Goal: Find specific page/section: Find specific page/section

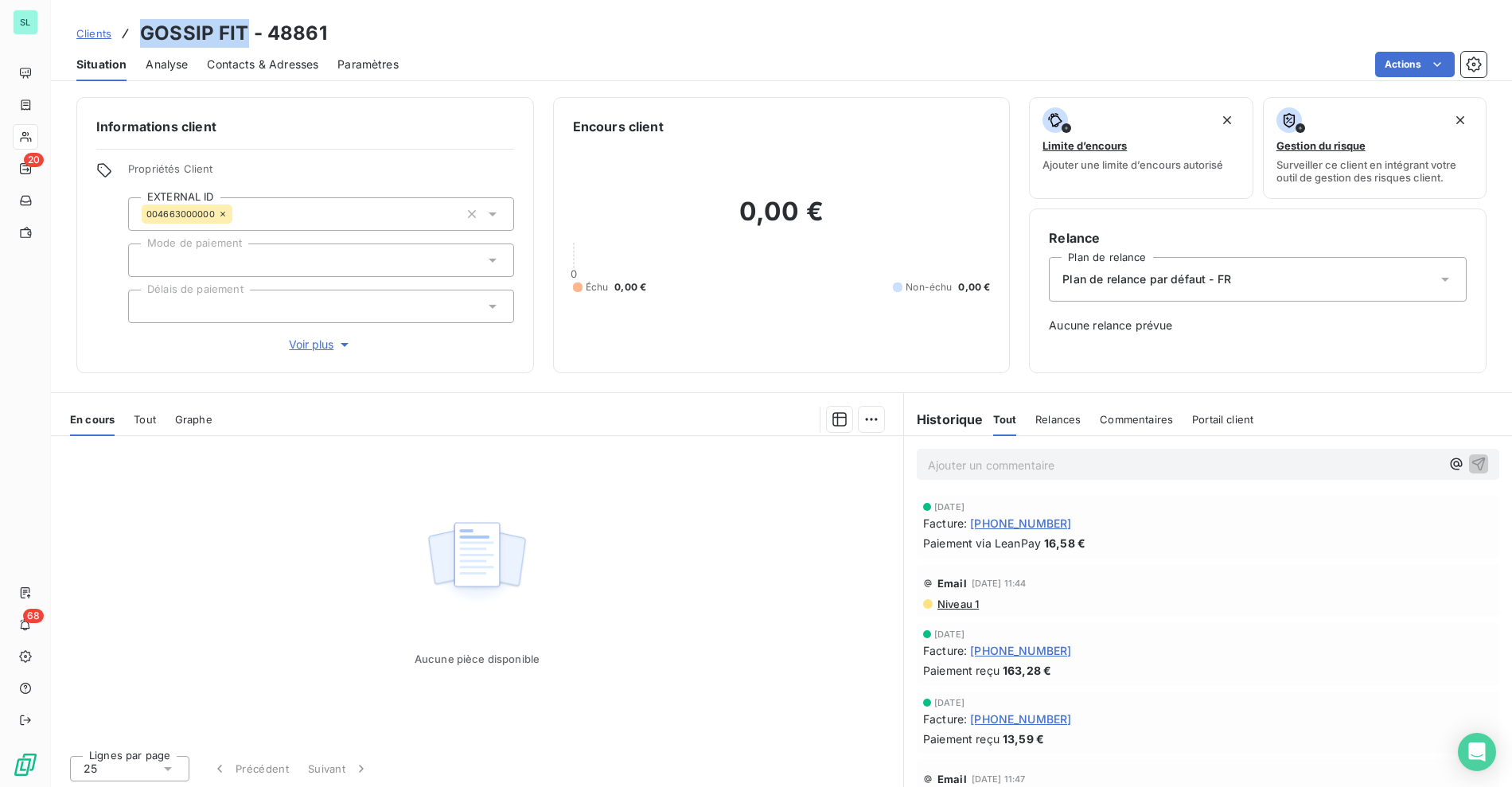
click at [98, 35] on span "Clients" at bounding box center [94, 33] width 35 height 13
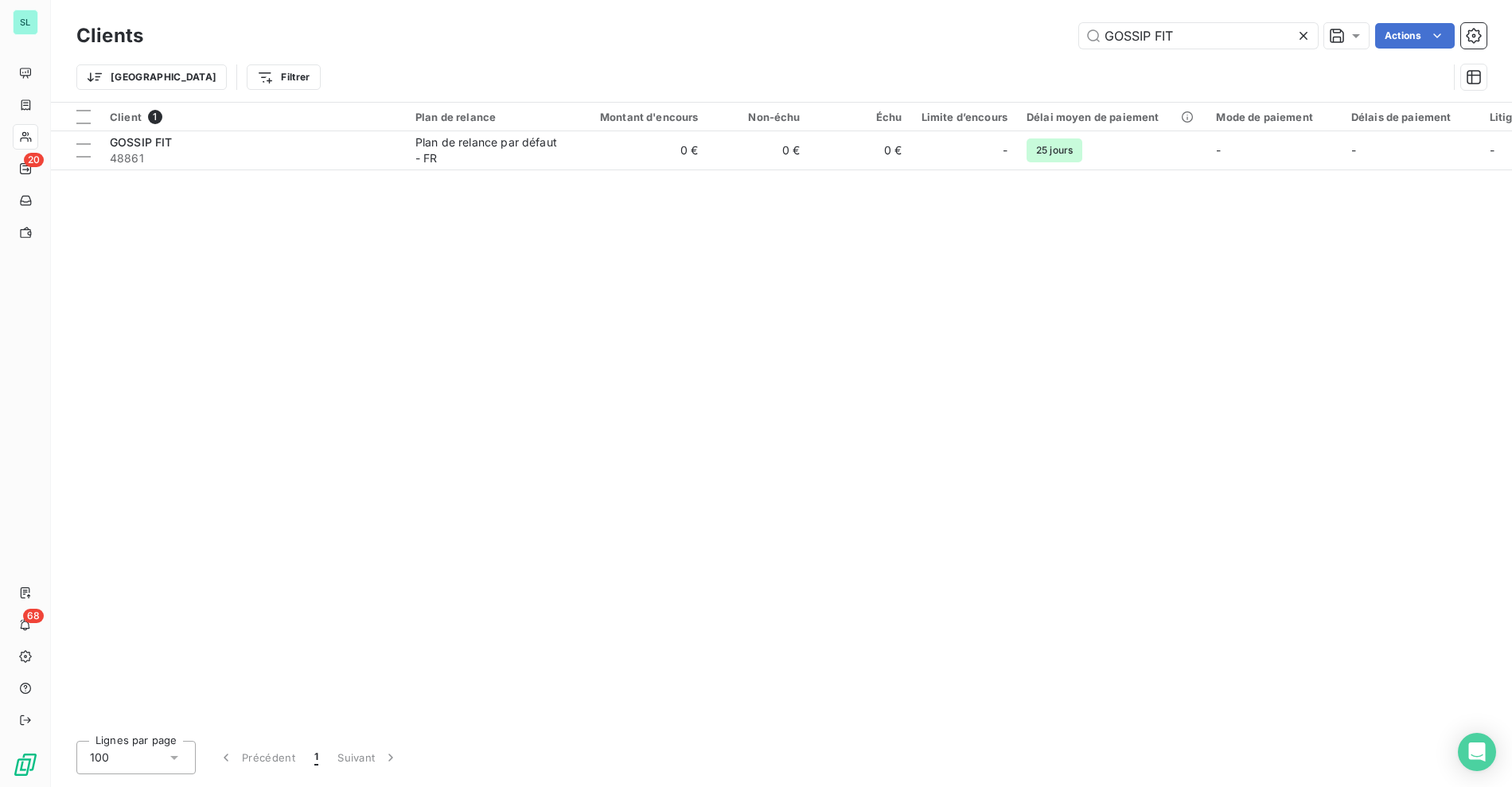
click at [947, 35] on div "GOSSIP FIT Actions" at bounding box center [824, 35] width 1324 height 25
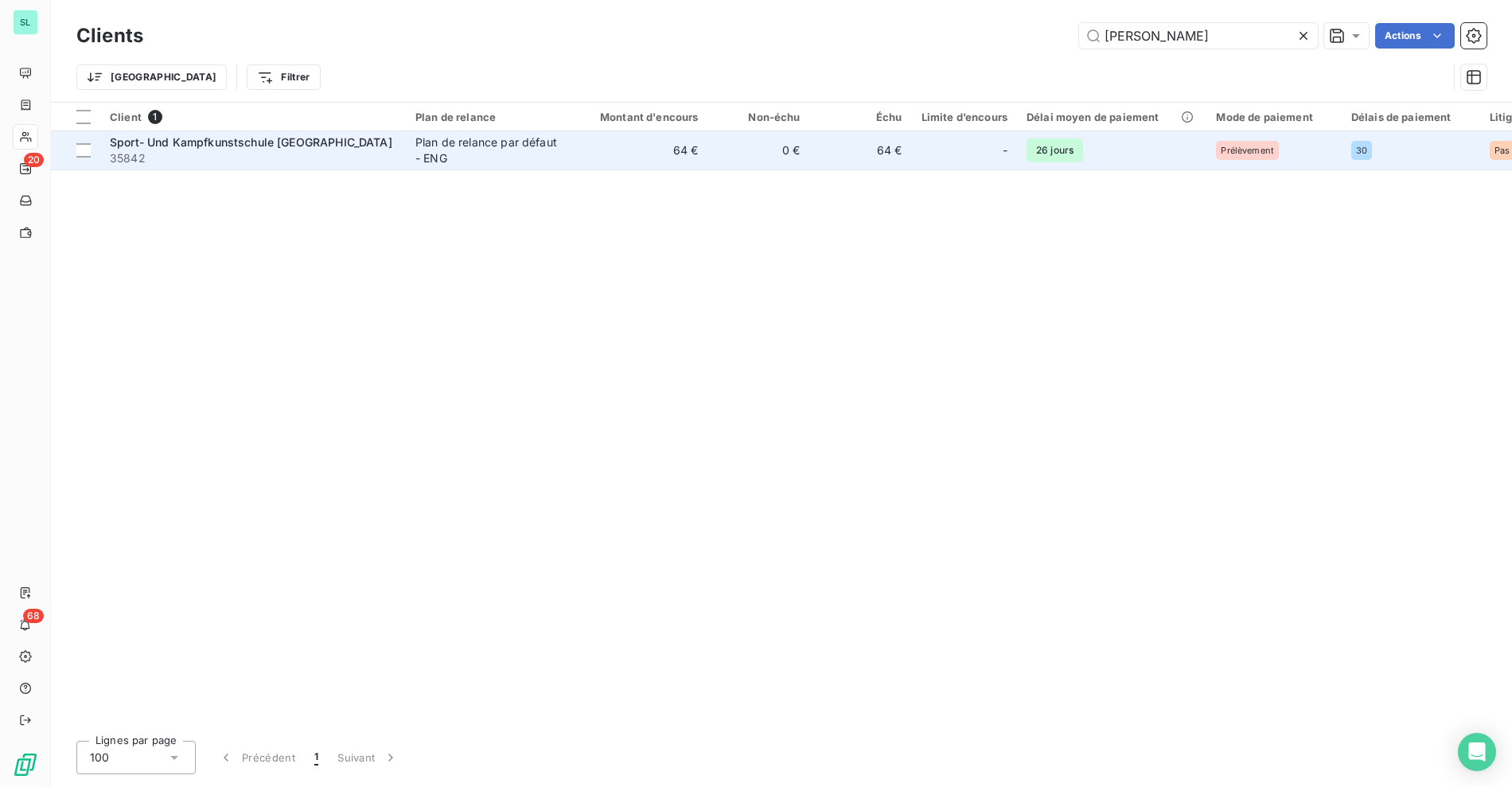
type input "[PERSON_NAME]"
click at [268, 148] on span "Sport- Und Kampfkunstschule [GEOGRAPHIC_DATA]" at bounding box center [251, 142] width 282 height 14
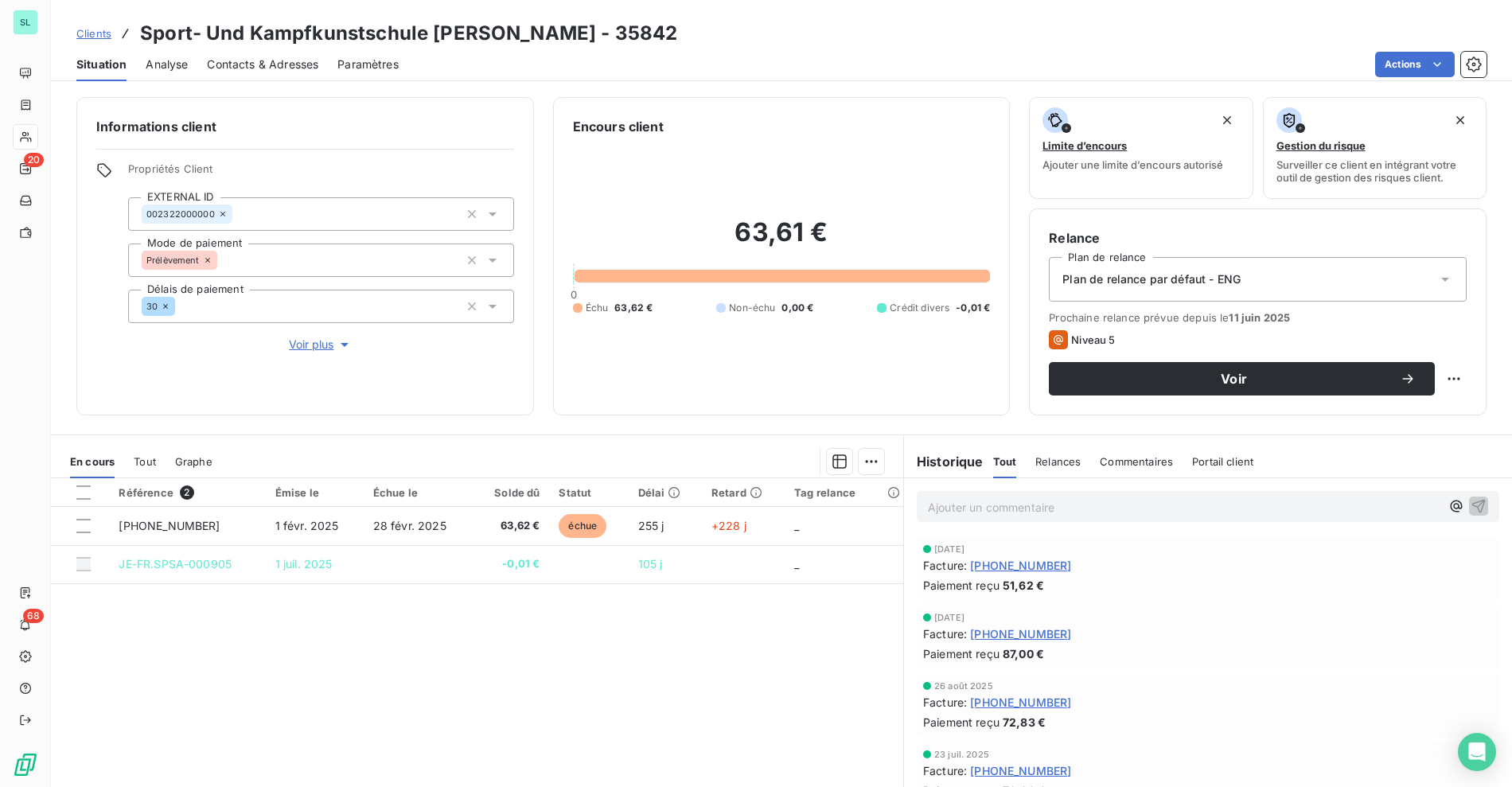
click at [94, 33] on span "Clients" at bounding box center [94, 33] width 35 height 13
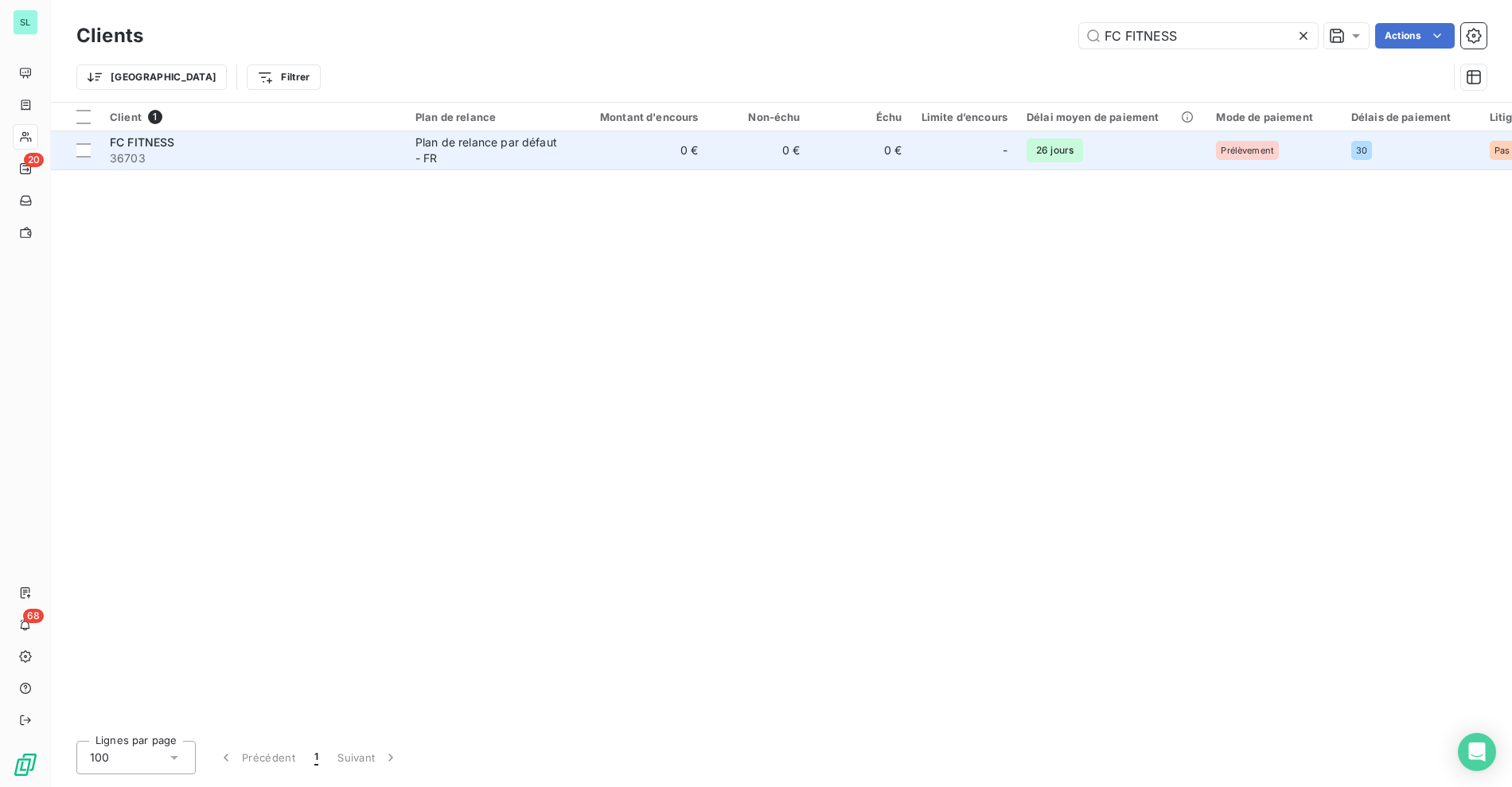
type input "FC FITNESS"
click at [400, 152] on td "FC FITNESS 36703" at bounding box center [253, 151] width 306 height 38
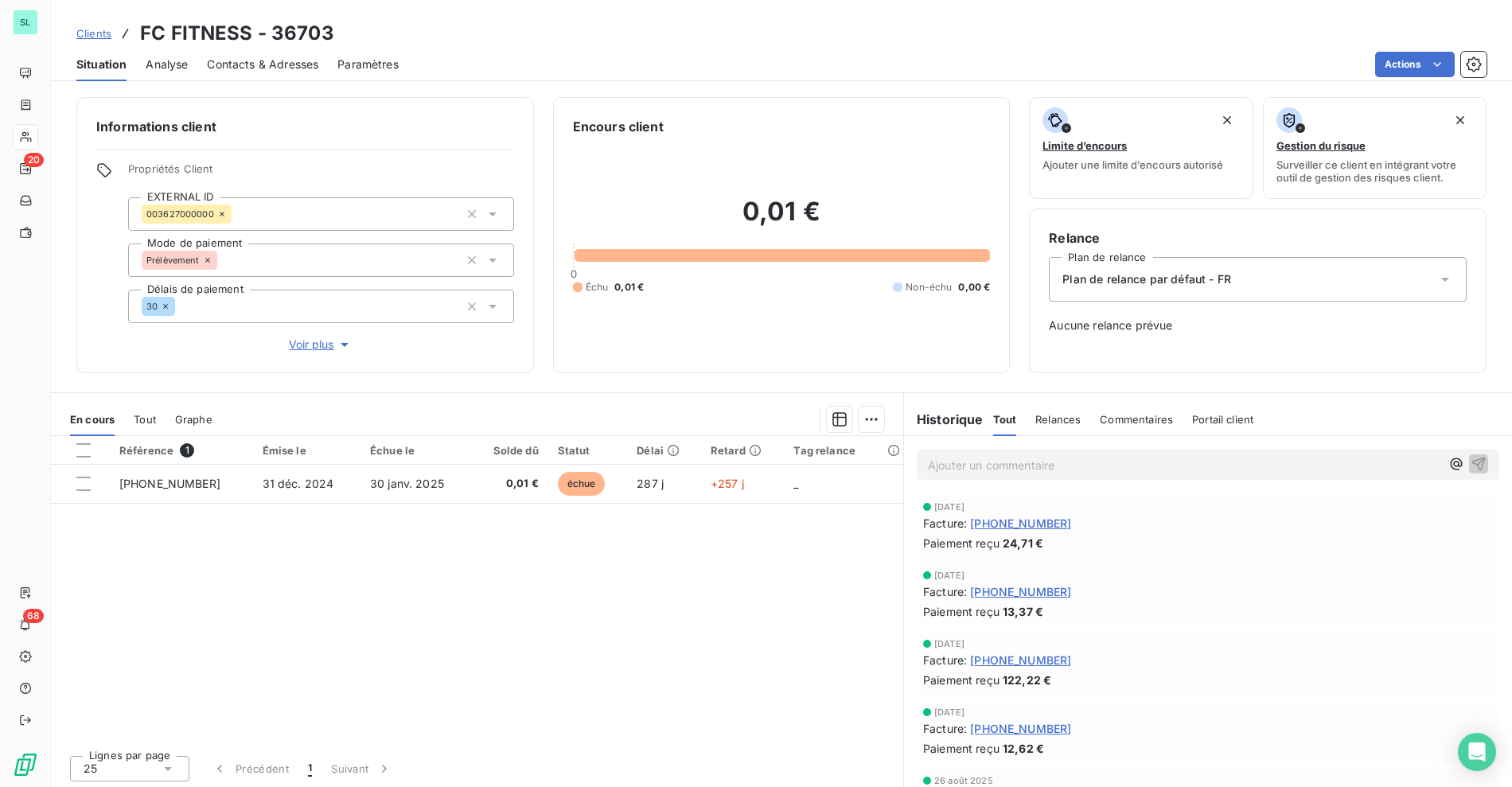
drag, startPoint x: 580, startPoint y: 65, endPoint x: 668, endPoint y: 70, distance: 88.1
click at [580, 65] on div "Actions" at bounding box center [952, 64] width 1069 height 25
click at [657, 67] on div "Actions" at bounding box center [952, 64] width 1069 height 25
click at [94, 43] on div "Clients FC FITNESS - 36703" at bounding box center [205, 33] width 258 height 29
click at [103, 33] on span "Clients" at bounding box center [94, 33] width 35 height 13
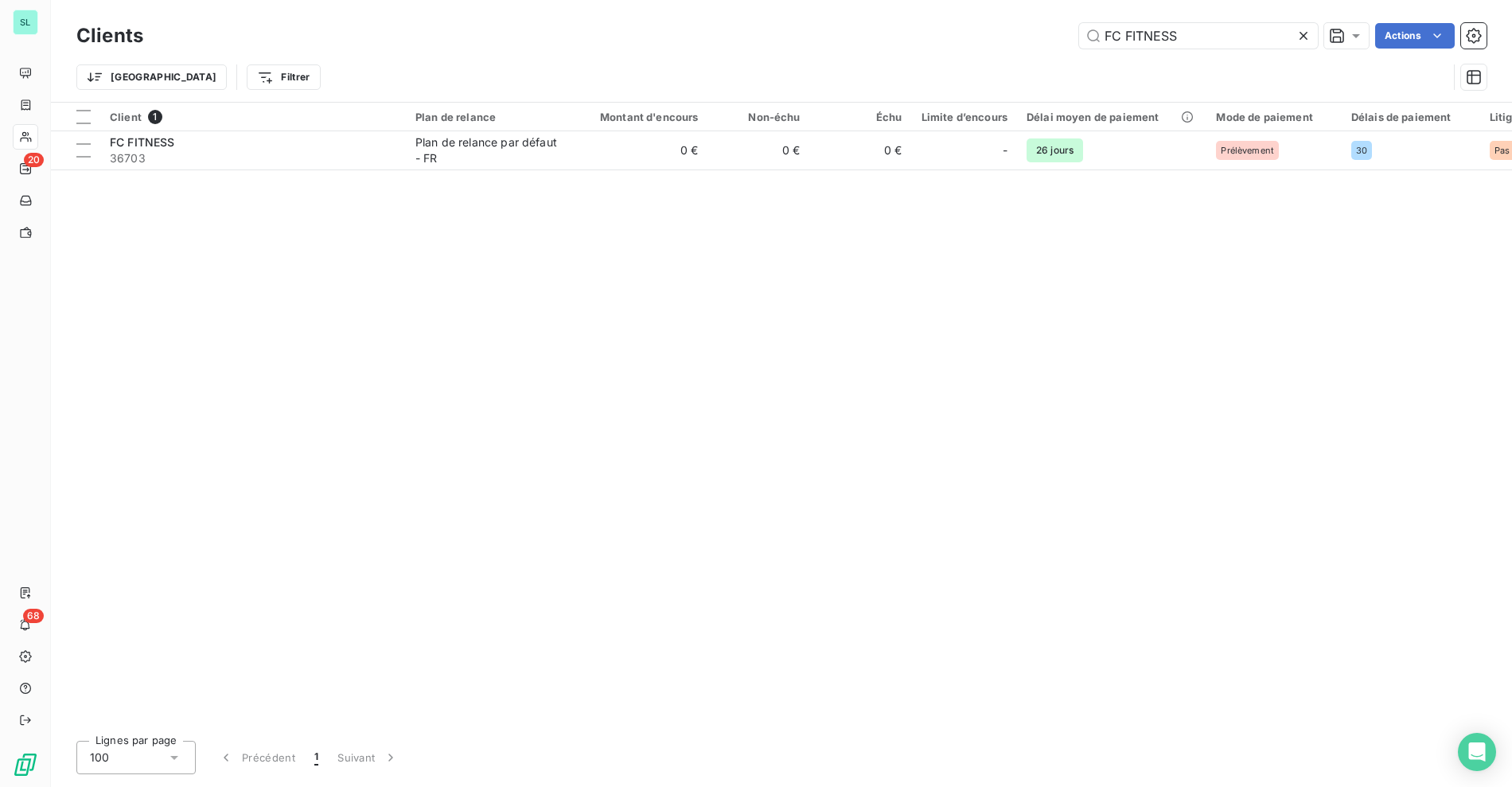
click at [553, 42] on div "FC FITNESS Actions" at bounding box center [824, 35] width 1324 height 25
click at [581, 44] on div "Clients FC FITNESS Actions" at bounding box center [781, 35] width 1410 height 34
click at [643, 59] on div "Trier Filtrer" at bounding box center [781, 77] width 1410 height 49
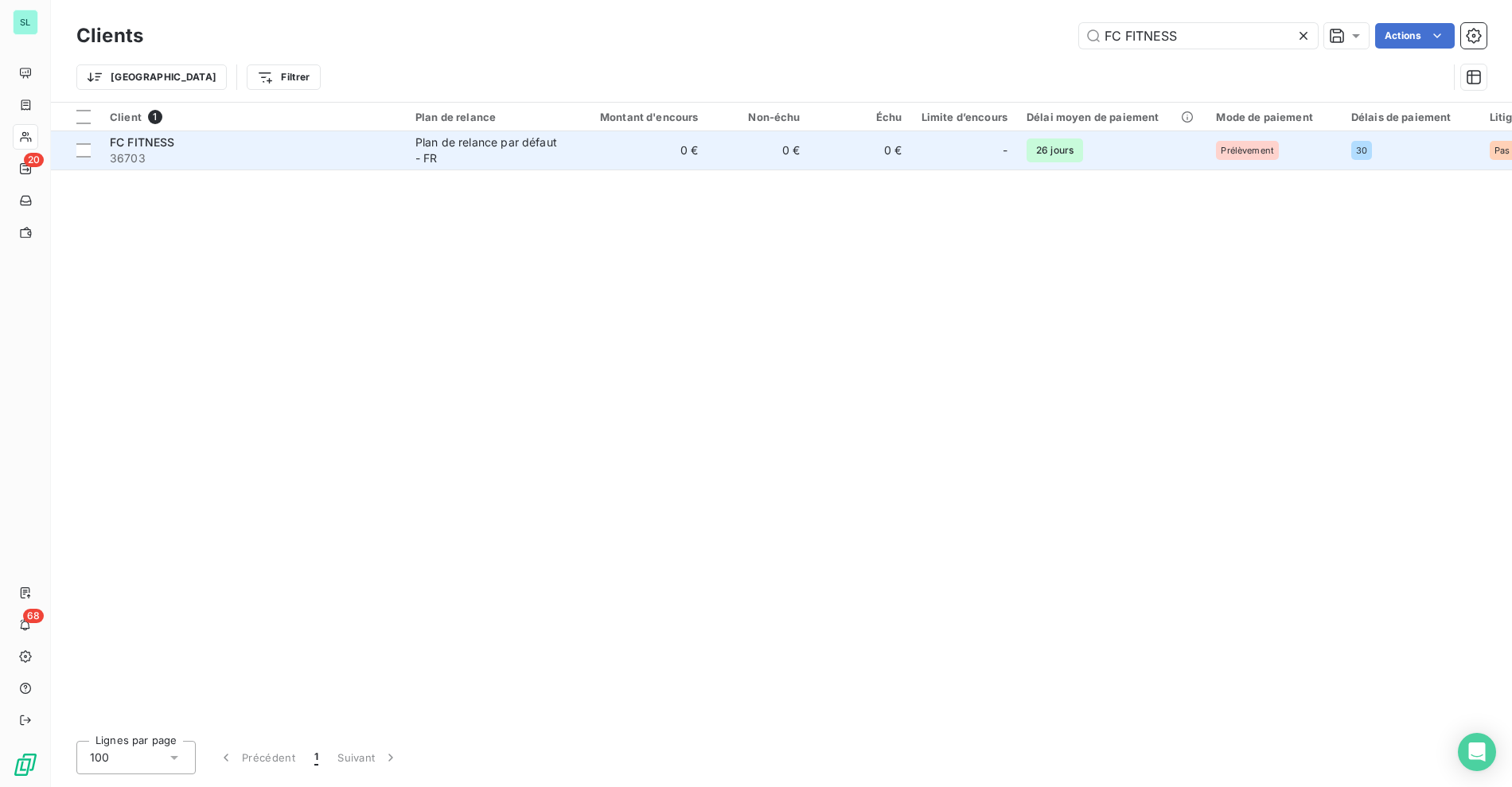
click at [245, 157] on span "36703" at bounding box center [253, 158] width 287 height 16
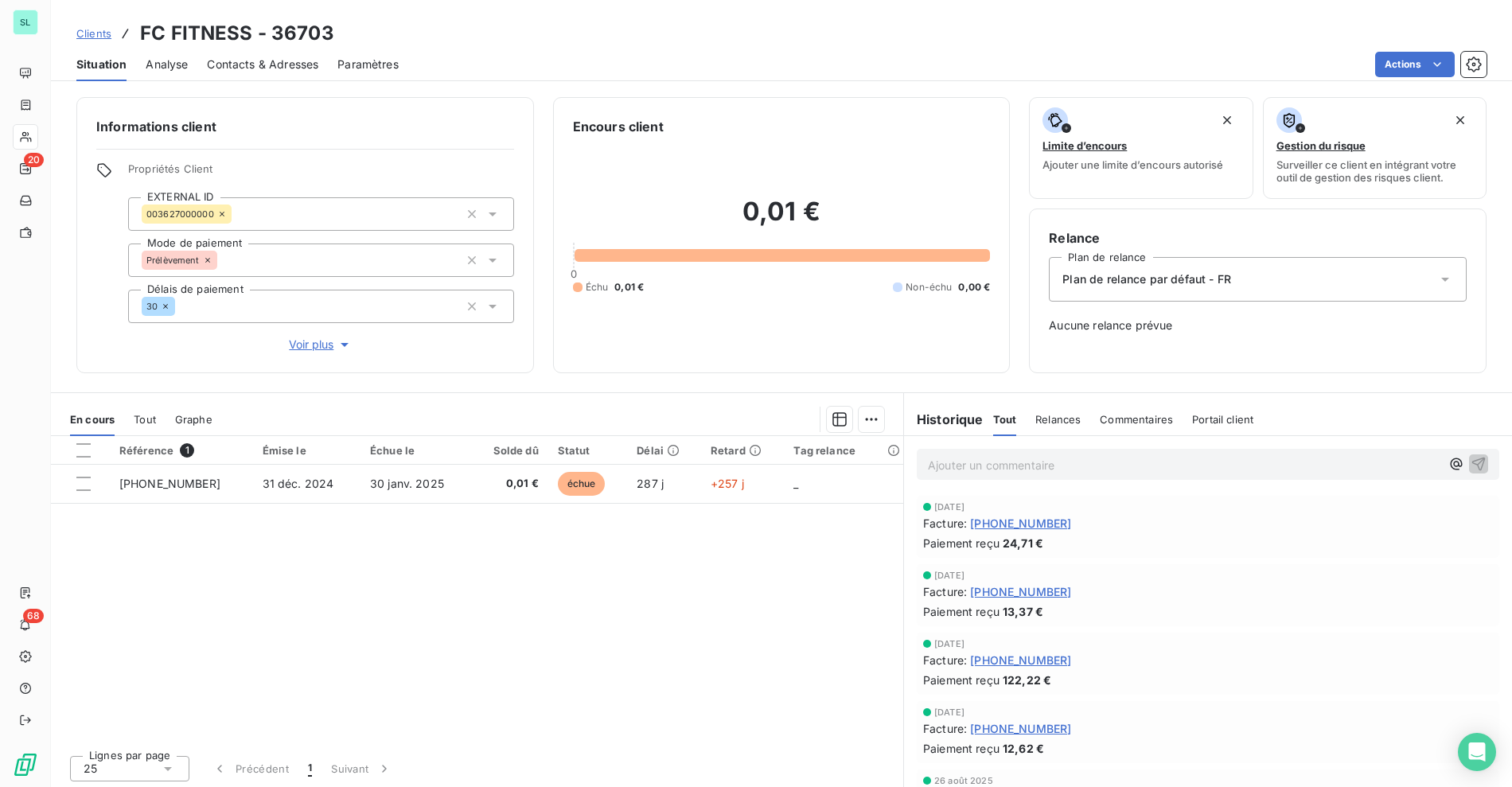
click at [89, 36] on span "Clients" at bounding box center [94, 33] width 35 height 13
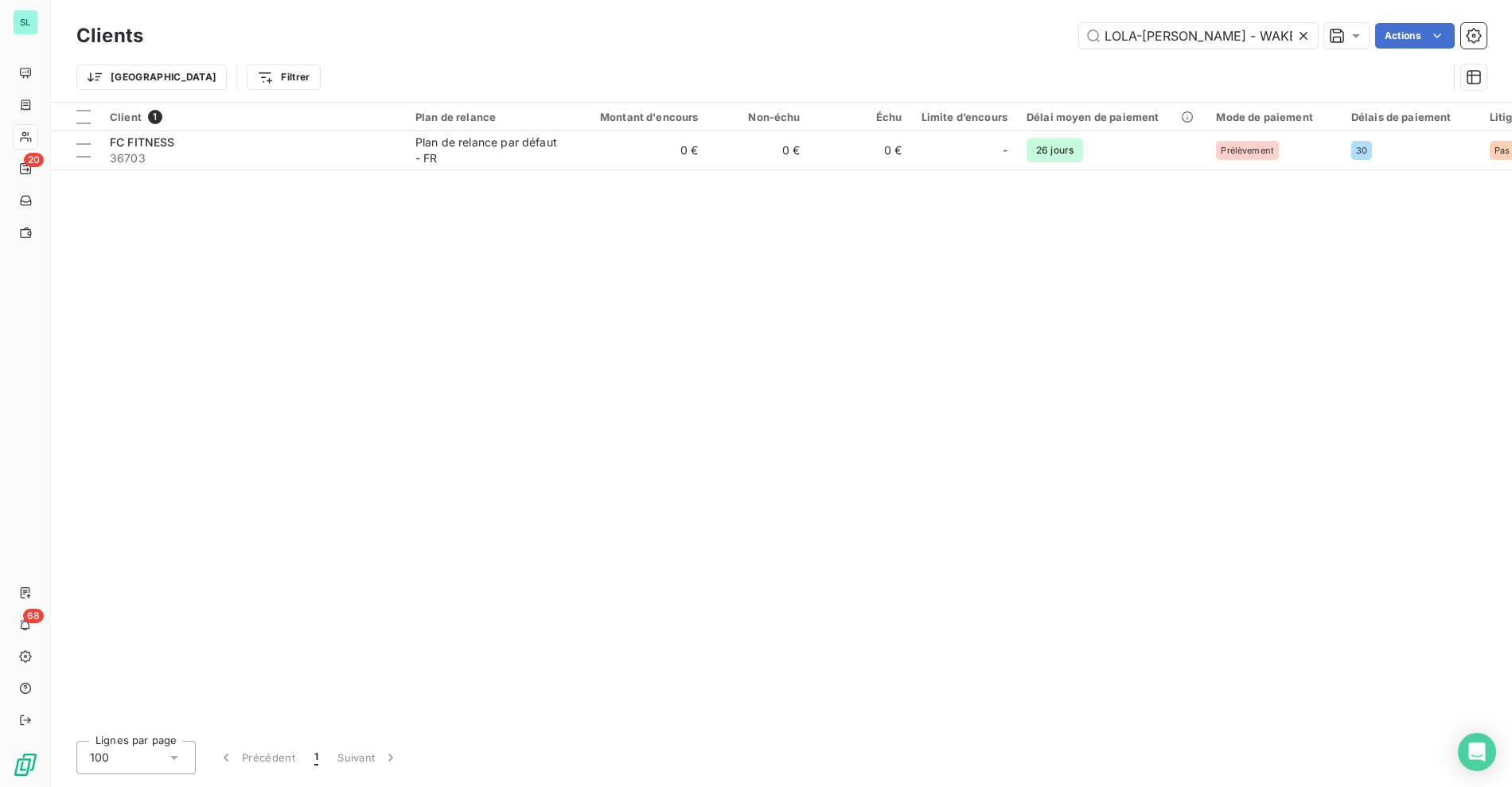
scroll to position [0, 54]
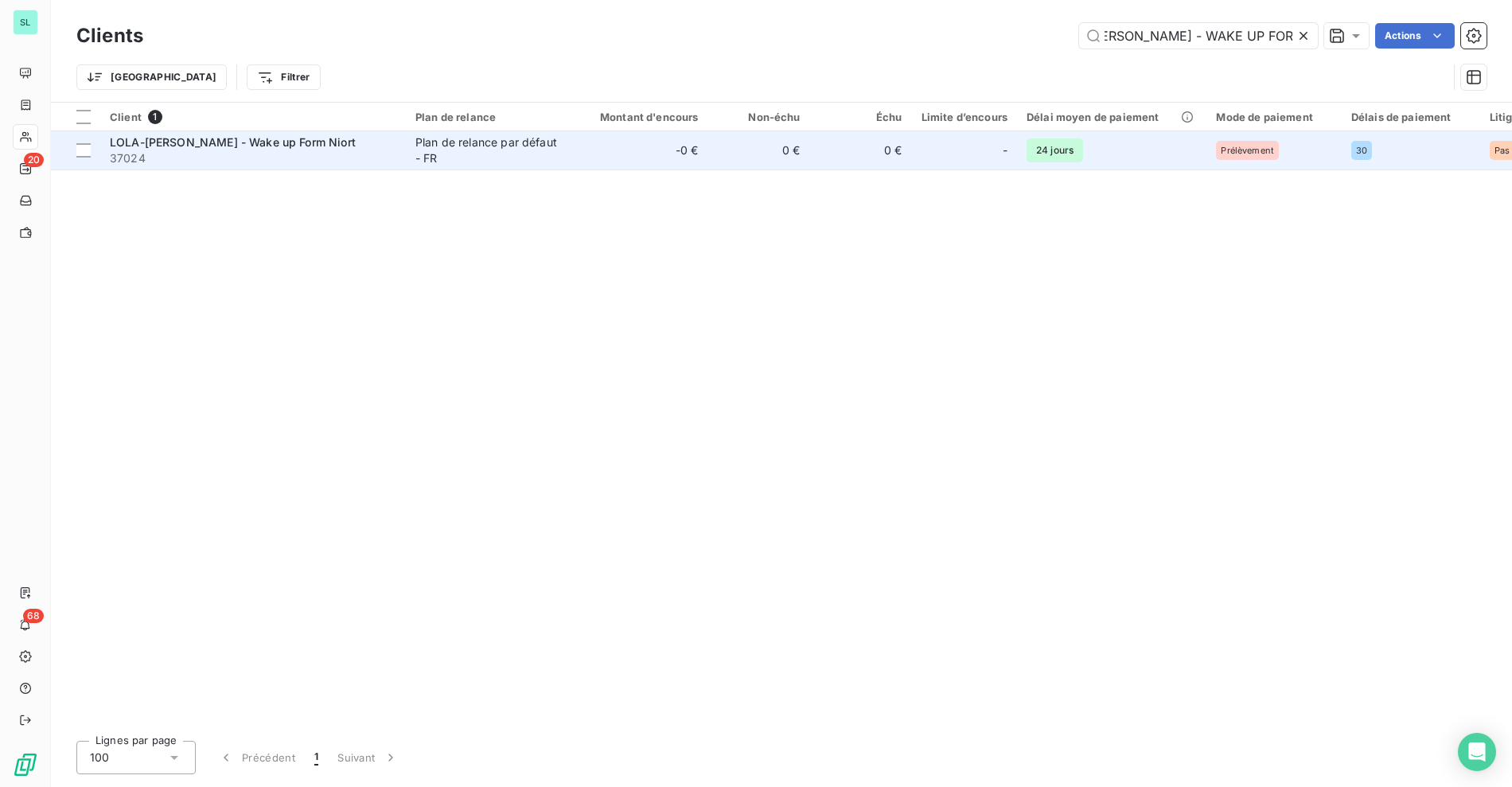
type input "LOLA-[PERSON_NAME] - WAKE UP FORM NIORT"
click at [530, 146] on div "Plan de relance par défaut - FR" at bounding box center [488, 150] width 146 height 32
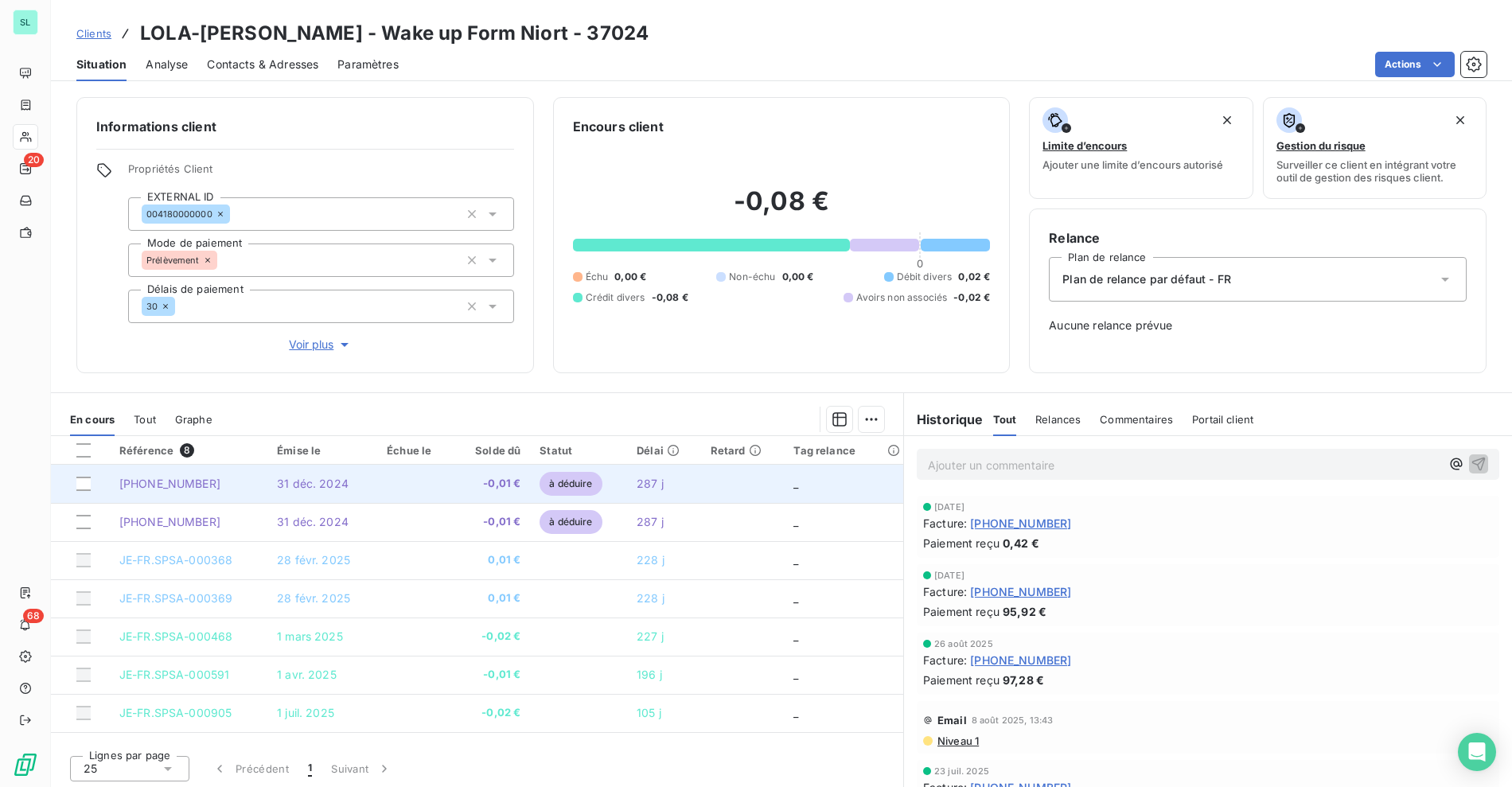
click at [221, 496] on td "[PHONE_NUMBER]" at bounding box center [189, 484] width 158 height 38
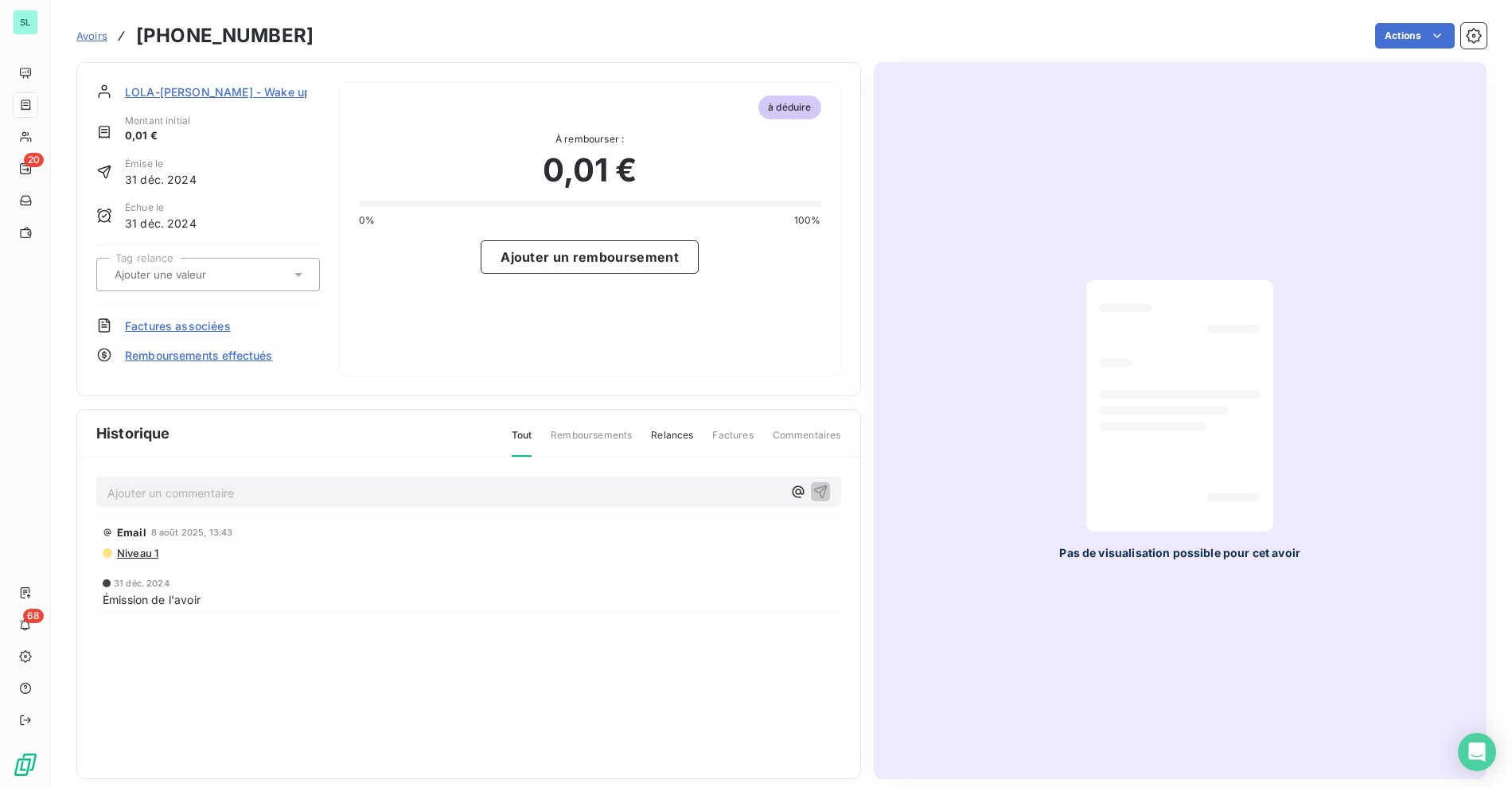
click at [525, 73] on section "[PERSON_NAME] up Form Niort Montant initial 0,01 € Émise le [DATE] Échue le [DA…" at bounding box center [468, 229] width 785 height 334
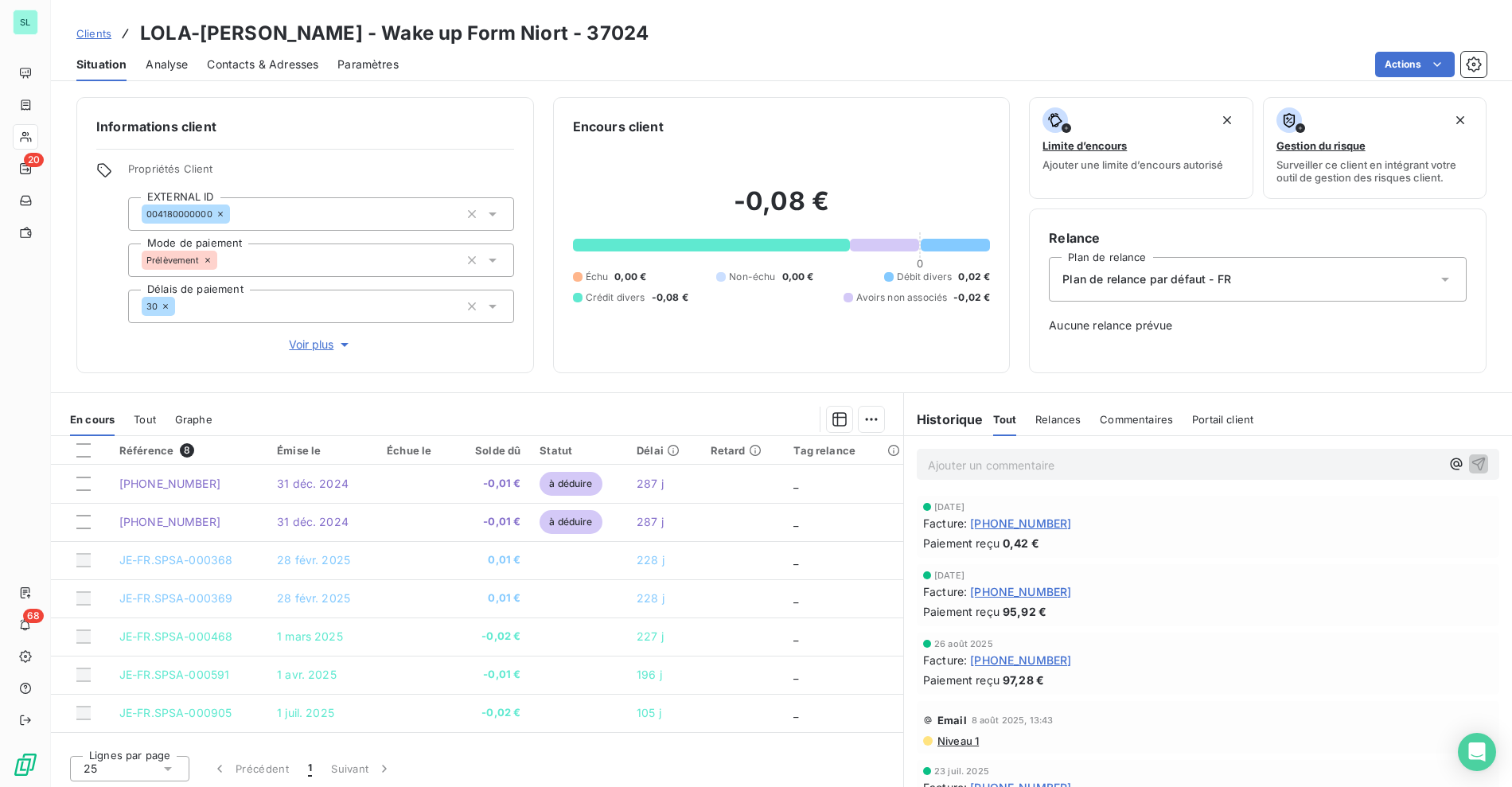
click at [295, 35] on h3 "LOLA-[PERSON_NAME] - Wake up Form Niort - 37024" at bounding box center [394, 33] width 508 height 29
click at [296, 35] on h3 "LOLA-[PERSON_NAME] - Wake up Form Niort - 37024" at bounding box center [394, 33] width 508 height 29
click at [155, 32] on h3 "LOLA-[PERSON_NAME] - Wake up Form Niort - 37024" at bounding box center [394, 33] width 508 height 29
click at [307, 34] on h3 "LOLA-[PERSON_NAME] - Wake up Form Niort - 37024" at bounding box center [394, 33] width 508 height 29
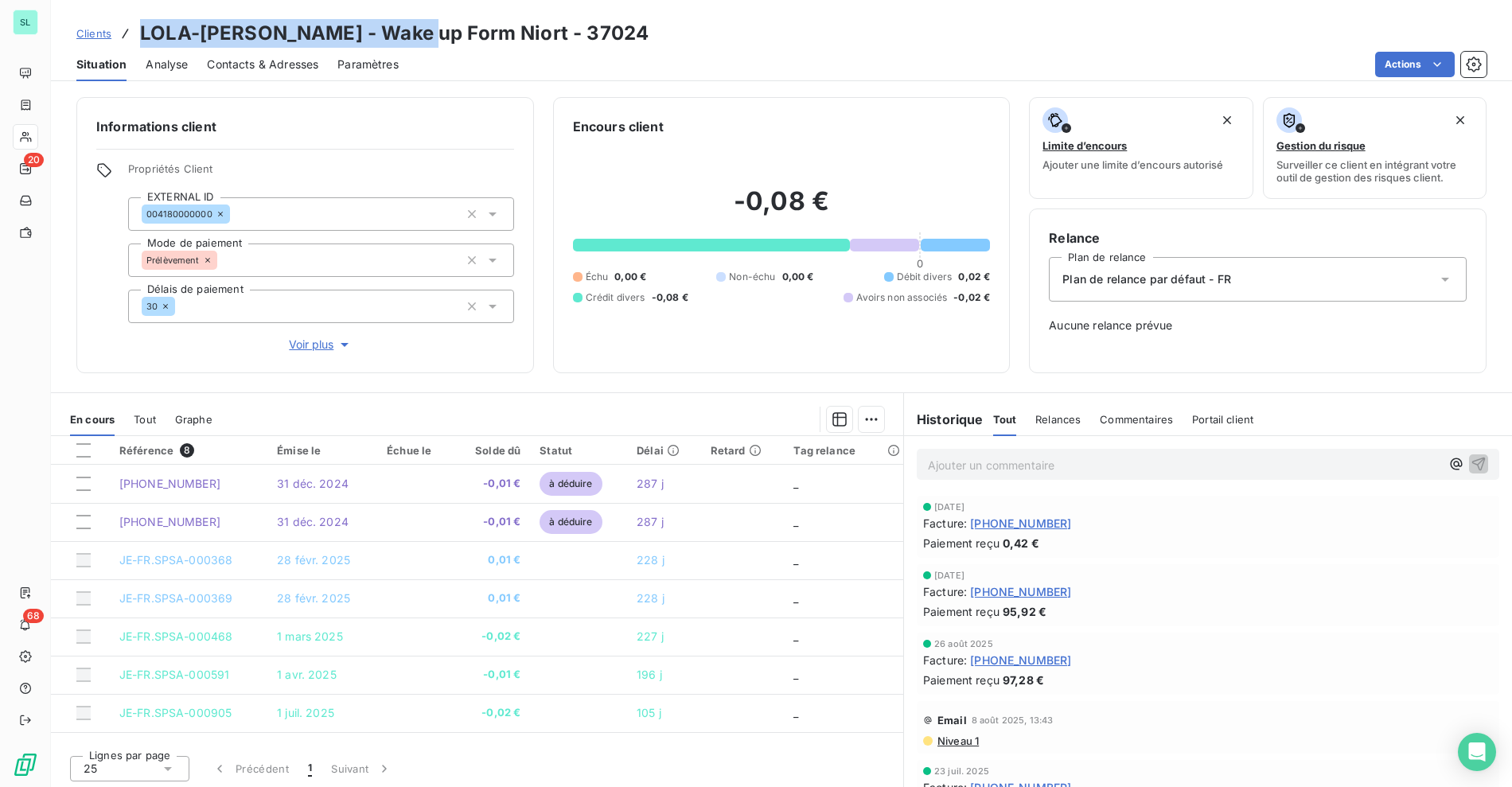
click at [394, 29] on h3 "LOLA-[PERSON_NAME] - Wake up Form Niort - 37024" at bounding box center [394, 33] width 508 height 29
click at [442, 29] on h3 "LOLA-[PERSON_NAME] - Wake up Form Niort - 37024" at bounding box center [394, 33] width 508 height 29
copy h3 "LOLA-[PERSON_NAME] - Wake up Form Niort"
click at [739, 38] on div "Clients [PERSON_NAME] up Form Niort - 37024" at bounding box center [781, 33] width 1461 height 29
